Goal: Check status

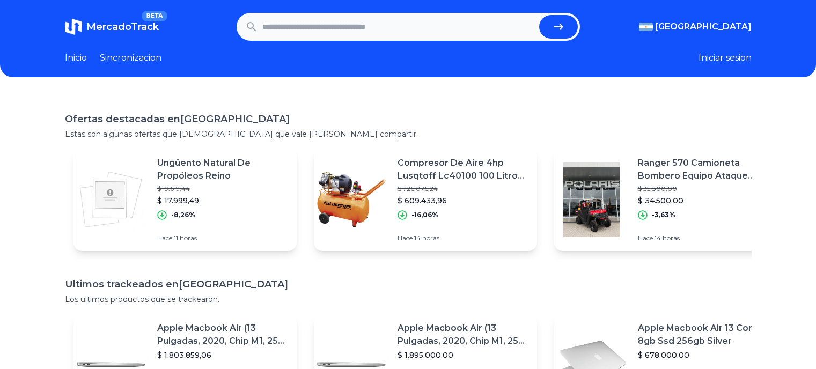
click at [339, 30] on input "text" at bounding box center [398, 27] width 273 height 24
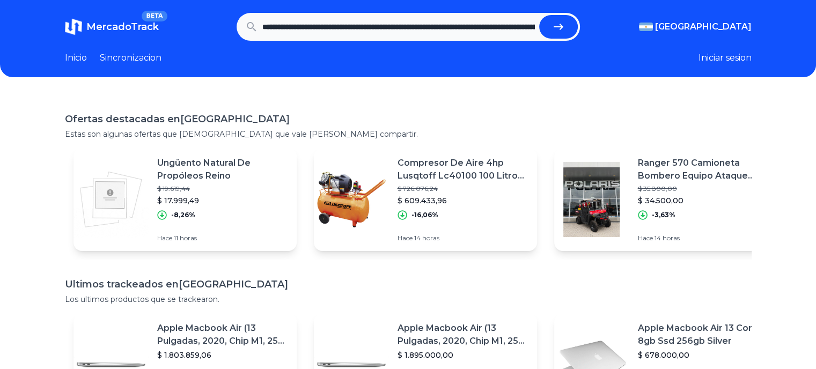
scroll to position [0, 323]
click at [539, 15] on button "submit" at bounding box center [558, 27] width 39 height 24
type input "**********"
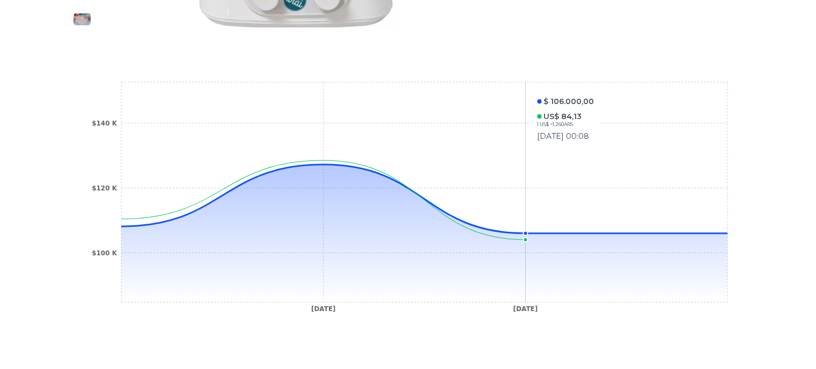
scroll to position [376, 0]
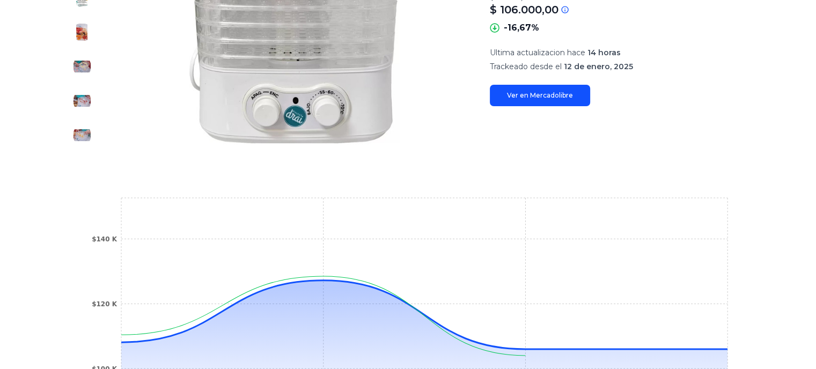
scroll to position [322, 0]
